Goal: Transaction & Acquisition: Book appointment/travel/reservation

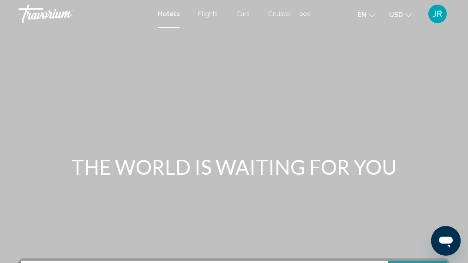
click at [210, 12] on span "Flights" at bounding box center [208, 13] width 20 height 7
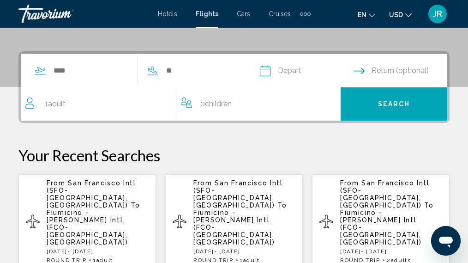
scroll to position [193, 0]
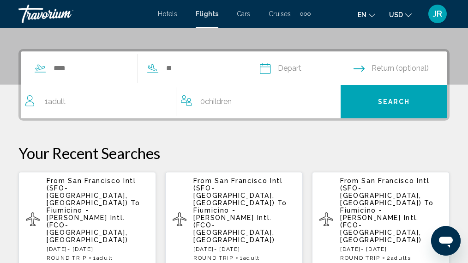
click at [98, 207] on span "Fiumicino -[PERSON_NAME] Intl. (FCO-[GEOGRAPHIC_DATA], [GEOGRAPHIC_DATA])" at bounding box center [87, 225] width 81 height 37
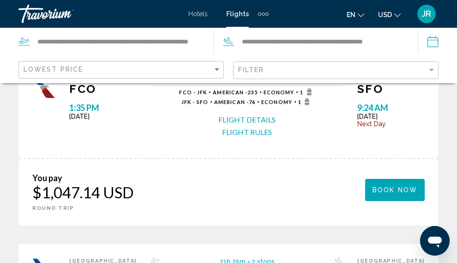
scroll to position [1011, 0]
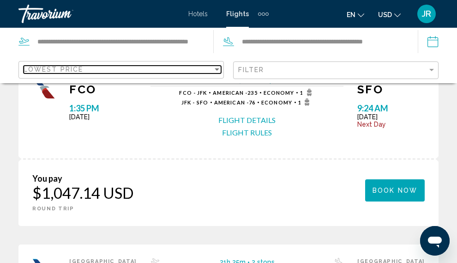
click at [213, 70] on div "Lowest Price" at bounding box center [118, 69] width 189 height 7
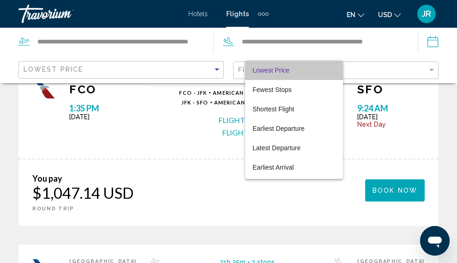
click at [296, 76] on span "Lowest Price" at bounding box center [294, 70] width 83 height 19
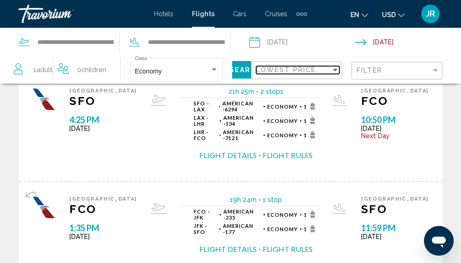
scroll to position [300, 0]
click at [298, 41] on input "Depart date: Sep 1, 2025" at bounding box center [301, 43] width 109 height 30
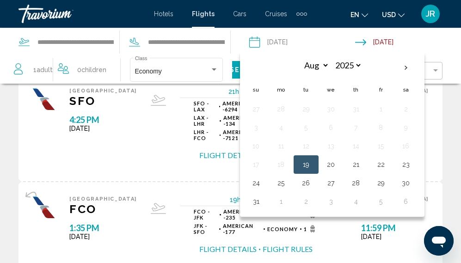
click at [403, 72] on th "Next month" at bounding box center [405, 68] width 25 height 20
select select "*"
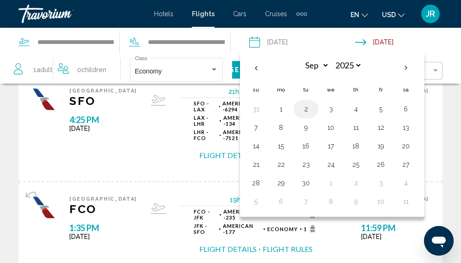
click at [306, 109] on button "2" at bounding box center [305, 109] width 15 height 13
type input "**********"
select select "*"
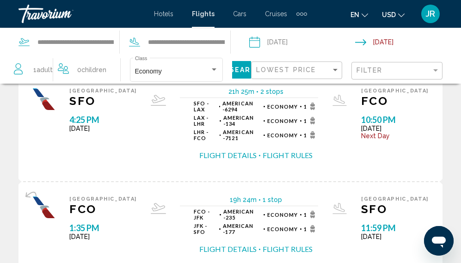
click at [418, 42] on input "Return date: Sep 12, 2025" at bounding box center [409, 43] width 109 height 30
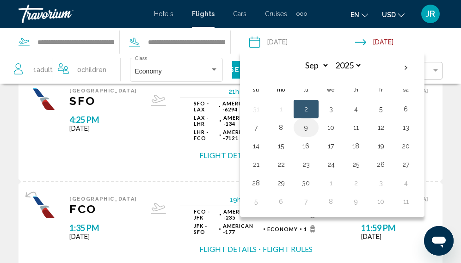
click at [308, 132] on button "9" at bounding box center [305, 127] width 15 height 13
type input "**********"
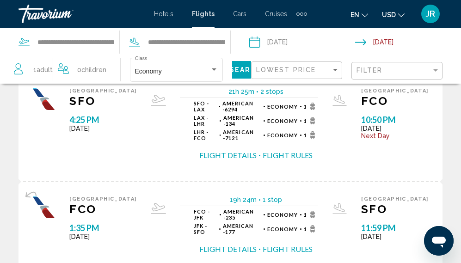
click at [233, 68] on span "Search" at bounding box center [246, 70] width 32 height 7
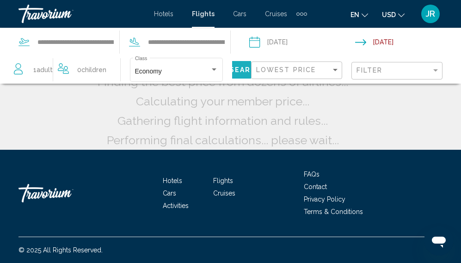
scroll to position [110, 0]
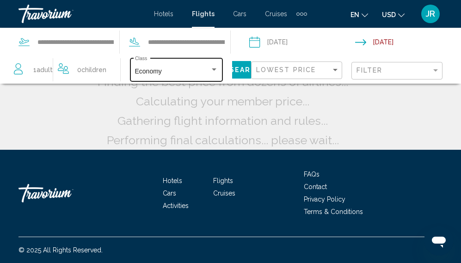
click at [191, 74] on div "Economy" at bounding box center [172, 71] width 75 height 7
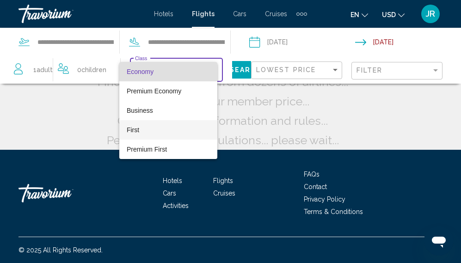
click at [134, 133] on span "First" at bounding box center [133, 129] width 12 height 7
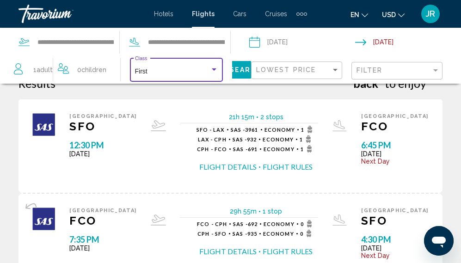
scroll to position [24, 0]
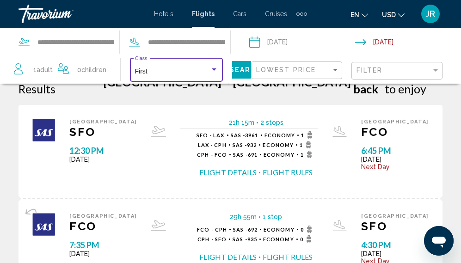
click at [292, 167] on button "Flight Rules" at bounding box center [287, 172] width 50 height 10
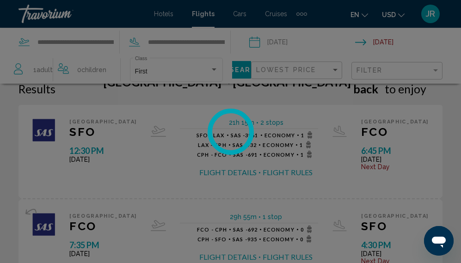
scroll to position [0, 0]
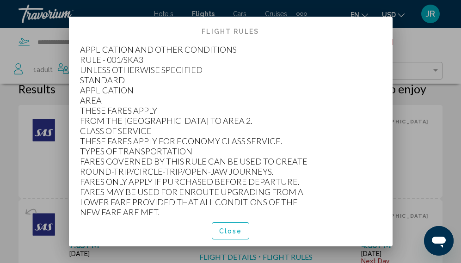
click at [236, 237] on button "Close" at bounding box center [231, 230] width 38 height 17
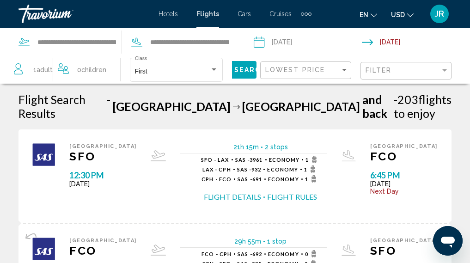
click at [423, 180] on span "[DATE]" at bounding box center [403, 183] width 67 height 7
click at [201, 70] on div "First" at bounding box center [172, 71] width 75 height 7
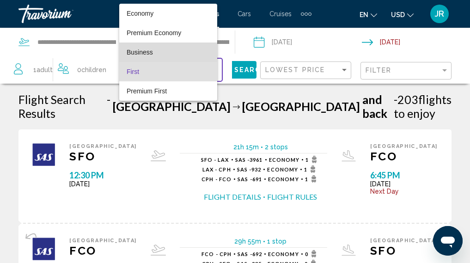
click at [151, 53] on span "Business" at bounding box center [140, 52] width 26 height 7
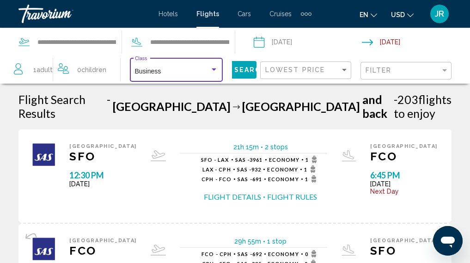
click at [237, 68] on span "Search" at bounding box center [250, 70] width 32 height 7
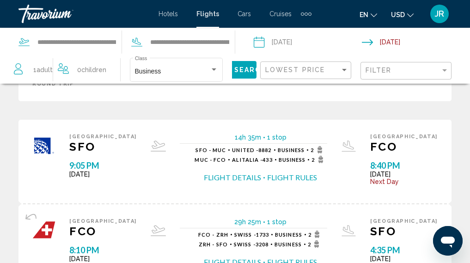
scroll to position [517, 0]
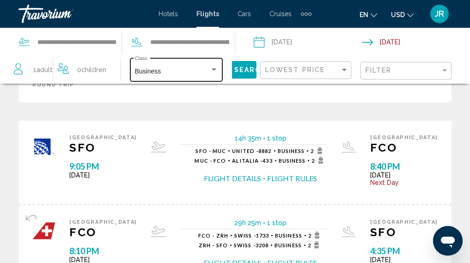
click at [201, 69] on div "Business" at bounding box center [172, 71] width 75 height 7
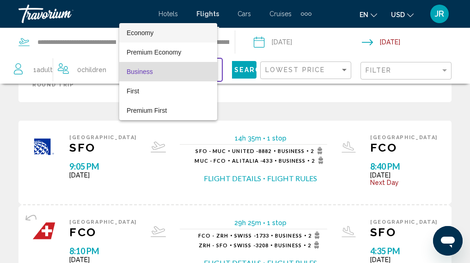
click at [155, 36] on span "Economy" at bounding box center [168, 32] width 83 height 19
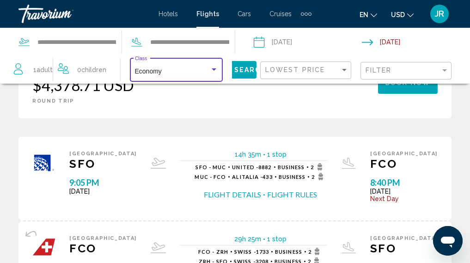
scroll to position [730, 0]
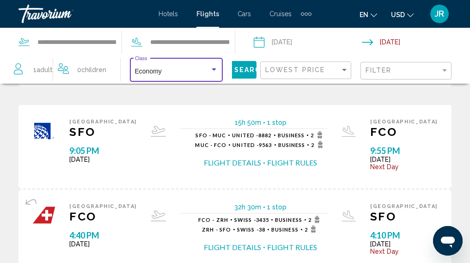
click at [234, 72] on span "Search" at bounding box center [250, 70] width 32 height 7
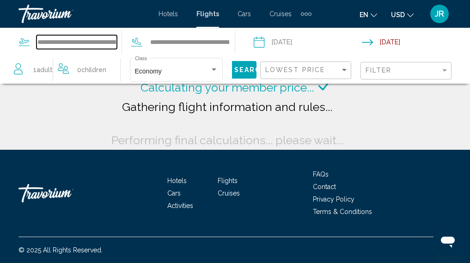
click at [77, 44] on input "**********" at bounding box center [76, 42] width 80 height 14
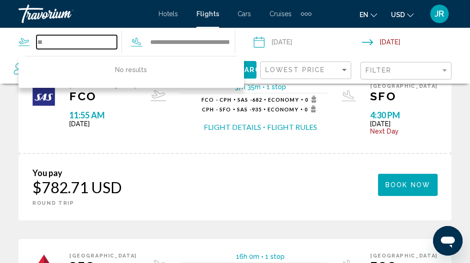
type input "*"
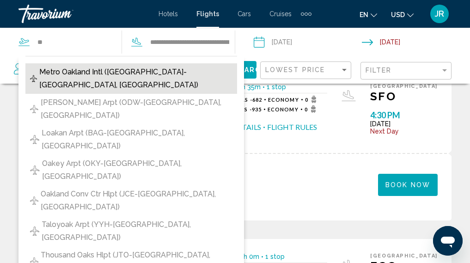
click at [119, 73] on span "Metro Oakland Intl ([GEOGRAPHIC_DATA]-[GEOGRAPHIC_DATA], [GEOGRAPHIC_DATA])" at bounding box center [135, 79] width 193 height 26
type input "**********"
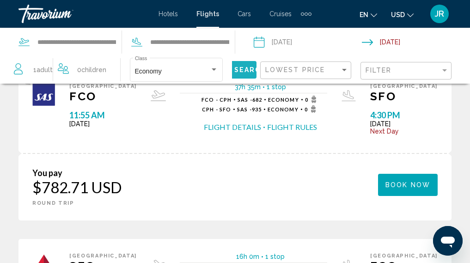
click at [237, 72] on span "Search" at bounding box center [250, 70] width 32 height 7
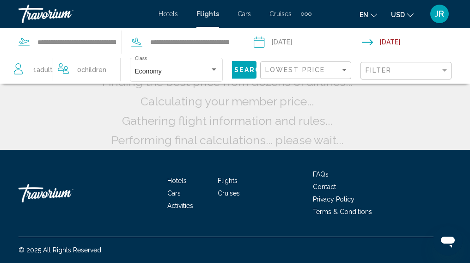
click at [399, 40] on input "**********" at bounding box center [418, 43] width 112 height 30
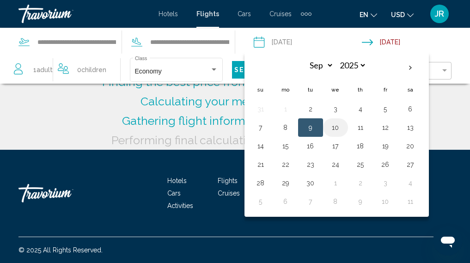
click at [336, 130] on button "10" at bounding box center [335, 127] width 15 height 13
type input "**********"
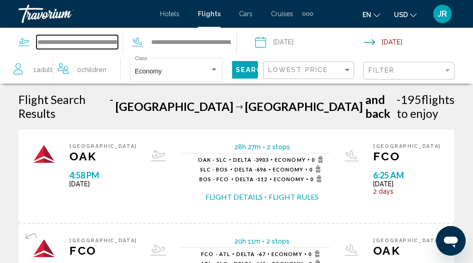
click at [114, 40] on input "**********" at bounding box center [76, 42] width 81 height 14
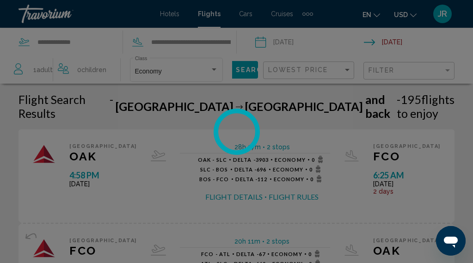
click at [100, 43] on div at bounding box center [236, 131] width 473 height 263
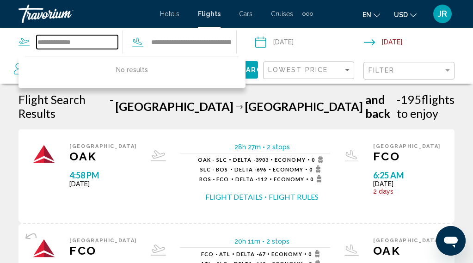
click at [93, 41] on input "**********" at bounding box center [76, 42] width 81 height 14
type input "*"
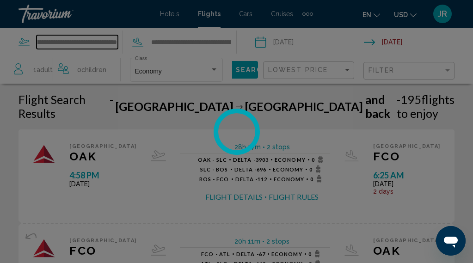
scroll to position [0, 26]
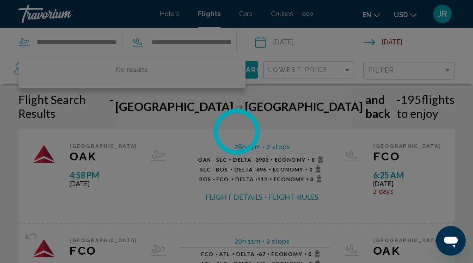
click at [187, 130] on div at bounding box center [236, 131] width 473 height 263
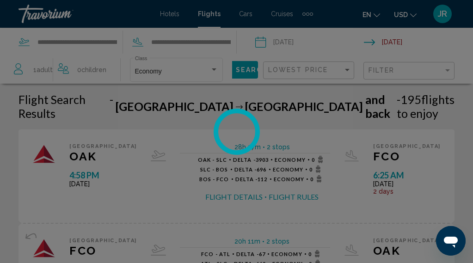
click at [237, 71] on div at bounding box center [236, 131] width 473 height 263
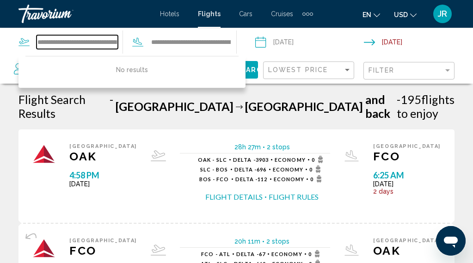
click at [107, 36] on input "**********" at bounding box center [76, 42] width 81 height 14
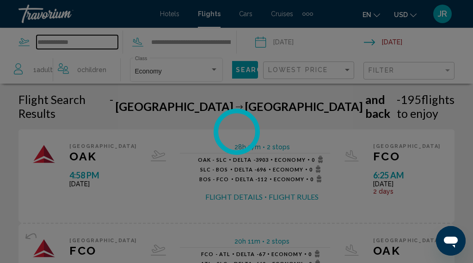
type input "**********"
click at [240, 18] on div at bounding box center [236, 131] width 473 height 263
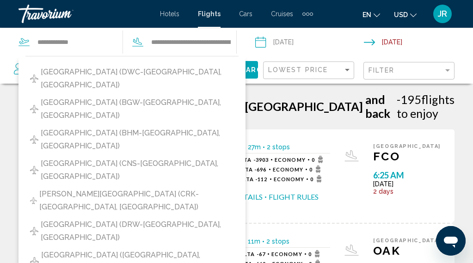
click at [217, 17] on span "Flights" at bounding box center [209, 13] width 23 height 7
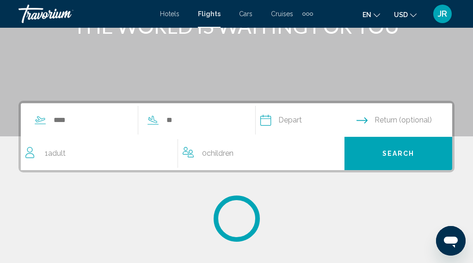
scroll to position [140, 0]
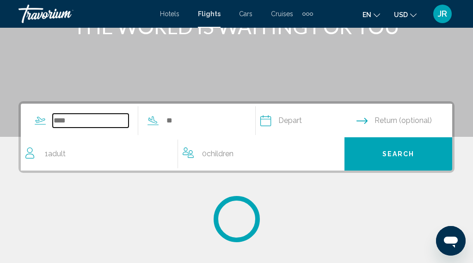
click at [105, 120] on input "Search widget" at bounding box center [91, 121] width 76 height 14
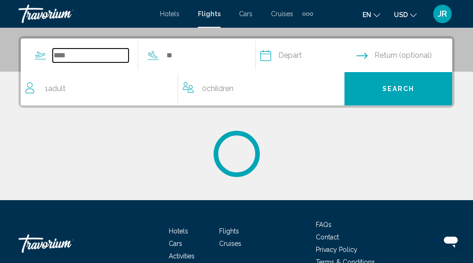
scroll to position [212, 0]
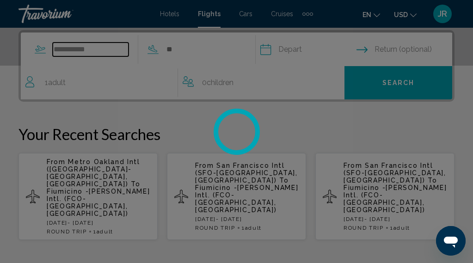
type input "**********"
click at [150, 85] on div at bounding box center [236, 131] width 473 height 263
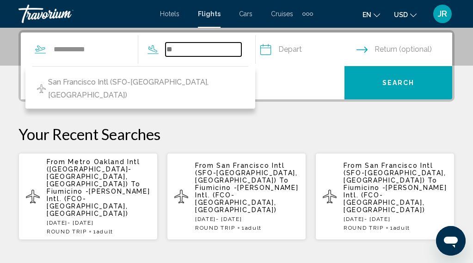
click at [218, 52] on input "Search widget" at bounding box center [203, 50] width 76 height 14
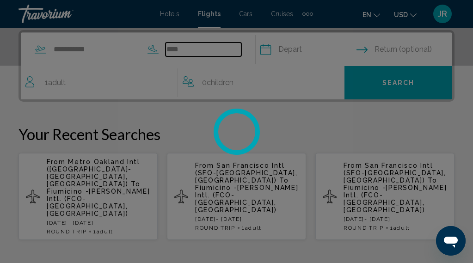
type input "****"
click at [313, 48] on div at bounding box center [236, 131] width 473 height 263
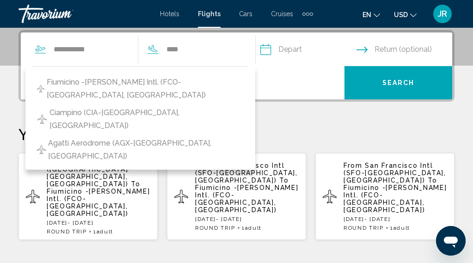
click at [335, 47] on input "Depart date" at bounding box center [308, 51] width 100 height 36
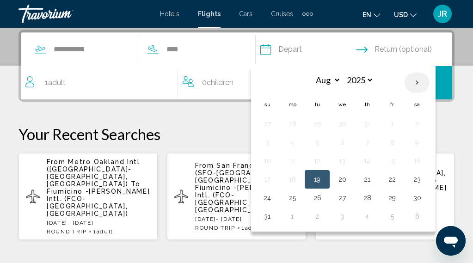
click at [429, 86] on th "Next month" at bounding box center [416, 83] width 25 height 20
select select "*"
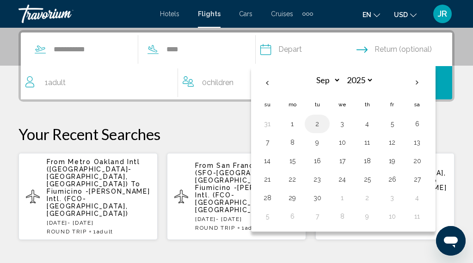
click at [324, 124] on button "2" at bounding box center [317, 123] width 15 height 13
type input "**********"
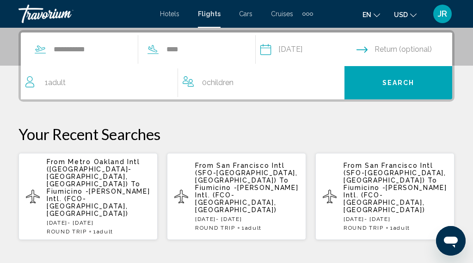
click at [428, 50] on input "Return date" at bounding box center [406, 51] width 100 height 36
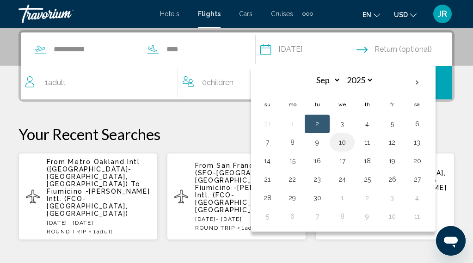
click at [349, 144] on button "10" at bounding box center [341, 142] width 15 height 13
type input "**********"
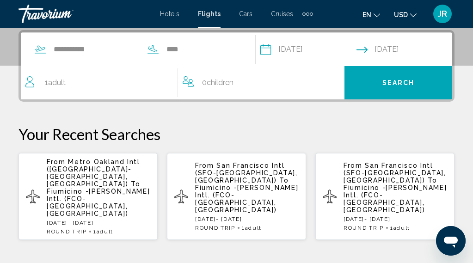
click at [404, 82] on span "Search" at bounding box center [398, 82] width 32 height 7
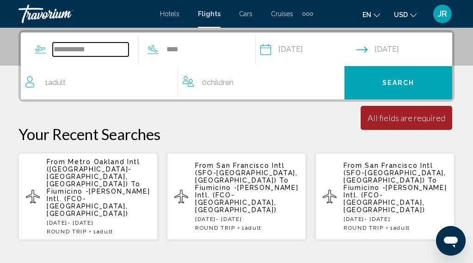
click at [89, 54] on input "**********" at bounding box center [91, 50] width 76 height 14
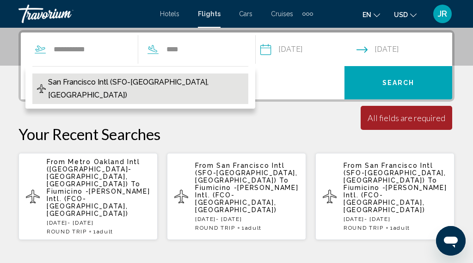
click at [112, 86] on span "San Francisco Intl (SFO-[GEOGRAPHIC_DATA], [GEOGRAPHIC_DATA])" at bounding box center [145, 89] width 195 height 26
type input "**********"
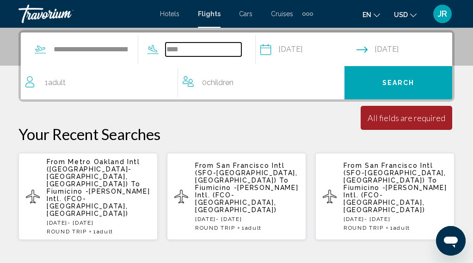
click at [214, 48] on input "****" at bounding box center [203, 50] width 76 height 14
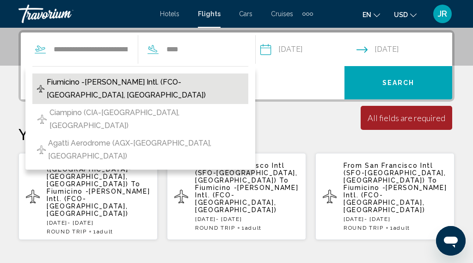
click at [208, 80] on span "Fiumicino -[PERSON_NAME] Intl. (FCO-[GEOGRAPHIC_DATA], [GEOGRAPHIC_DATA])" at bounding box center [145, 89] width 197 height 26
type input "**********"
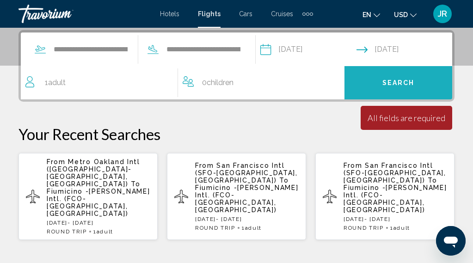
click at [398, 72] on button "Search" at bounding box center [398, 82] width 108 height 33
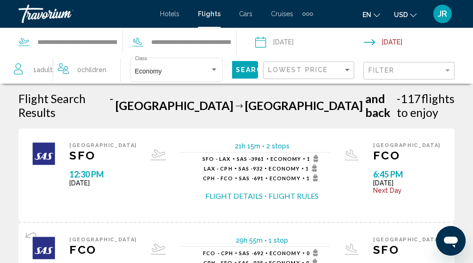
scroll to position [5, 0]
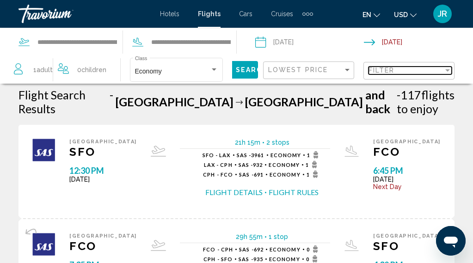
click at [428, 70] on div "Filter" at bounding box center [405, 70] width 75 height 7
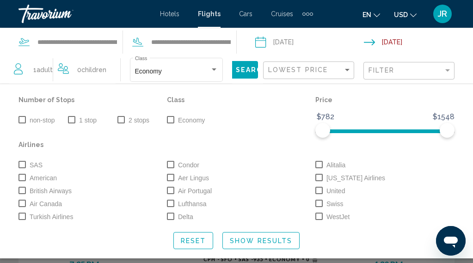
click at [71, 120] on span "Search widget" at bounding box center [71, 119] width 7 height 7
click at [236, 72] on span "Search" at bounding box center [252, 70] width 32 height 7
click at [228, 71] on button "Search" at bounding box center [243, 69] width 30 height 17
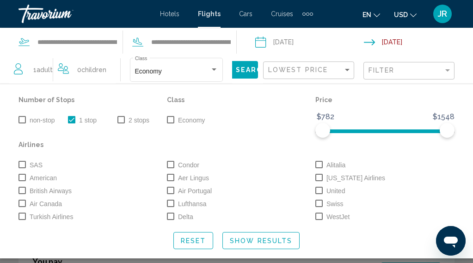
click at [267, 243] on span "Show Results" at bounding box center [261, 240] width 62 height 7
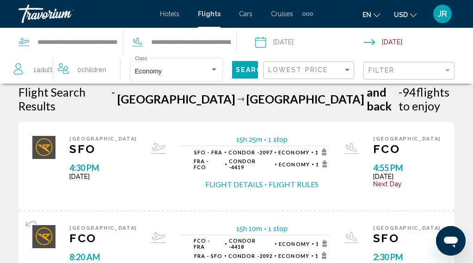
scroll to position [0, 0]
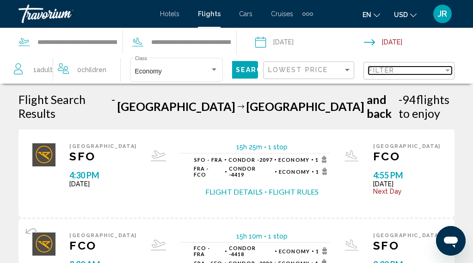
click at [420, 70] on div "Filter" at bounding box center [405, 70] width 75 height 7
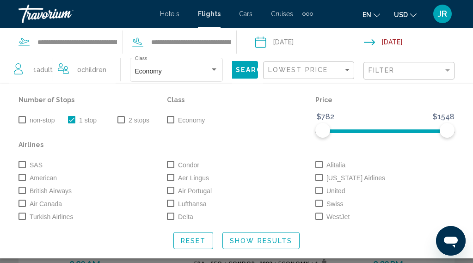
click at [112, 147] on p "Airlines" at bounding box center [236, 144] width 436 height 13
click at [171, 120] on span "Search widget" at bounding box center [170, 119] width 7 height 7
click at [73, 120] on span "Search widget" at bounding box center [71, 119] width 7 height 7
click at [239, 72] on span "Search" at bounding box center [252, 70] width 32 height 7
click at [236, 69] on span "Search" at bounding box center [252, 70] width 32 height 7
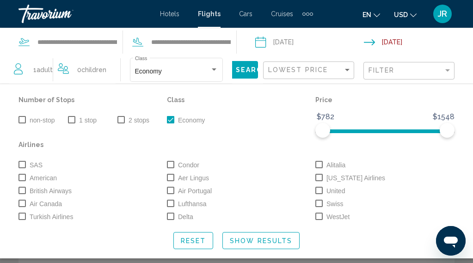
scroll to position [316, 0]
click at [270, 242] on span "Show Results" at bounding box center [261, 240] width 62 height 7
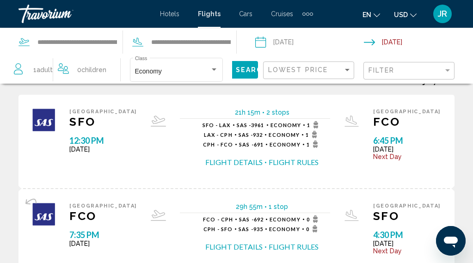
scroll to position [0, 0]
